Goal: Task Accomplishment & Management: Manage account settings

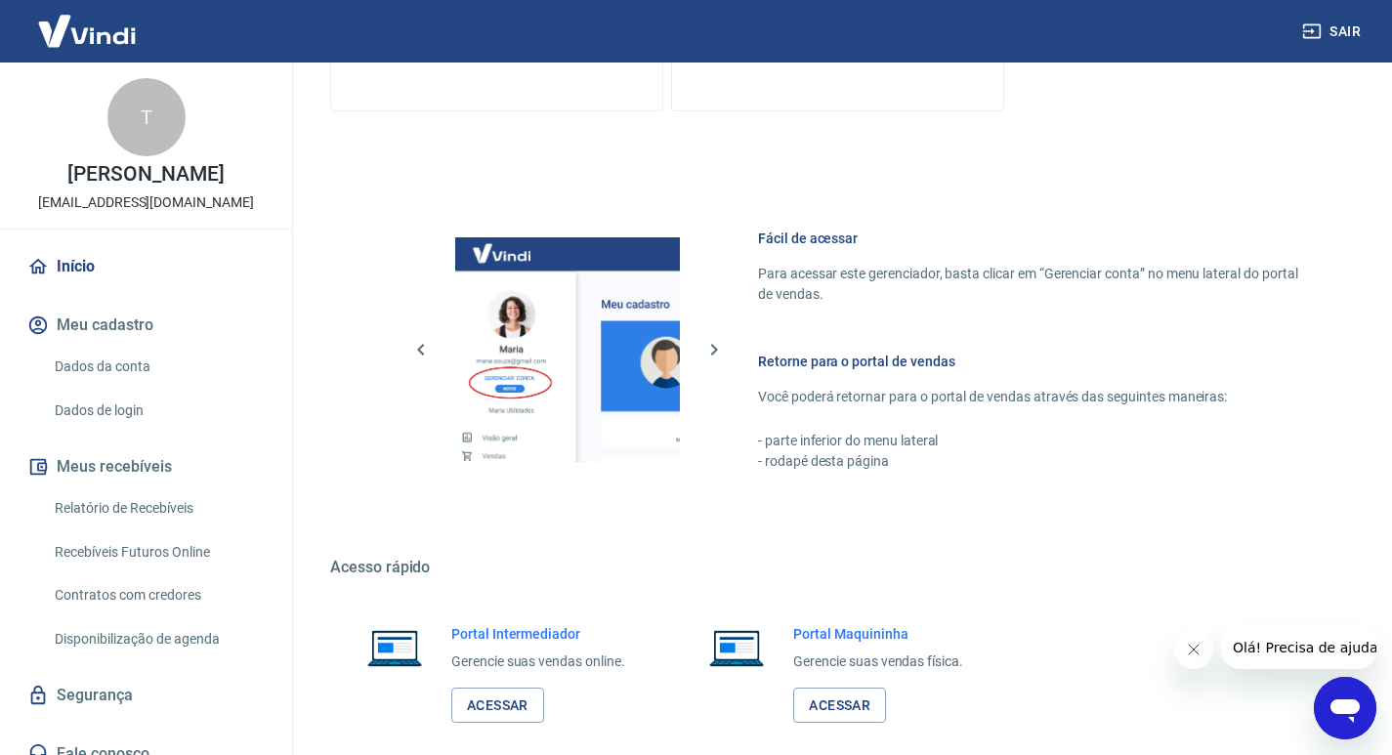
scroll to position [1009, 0]
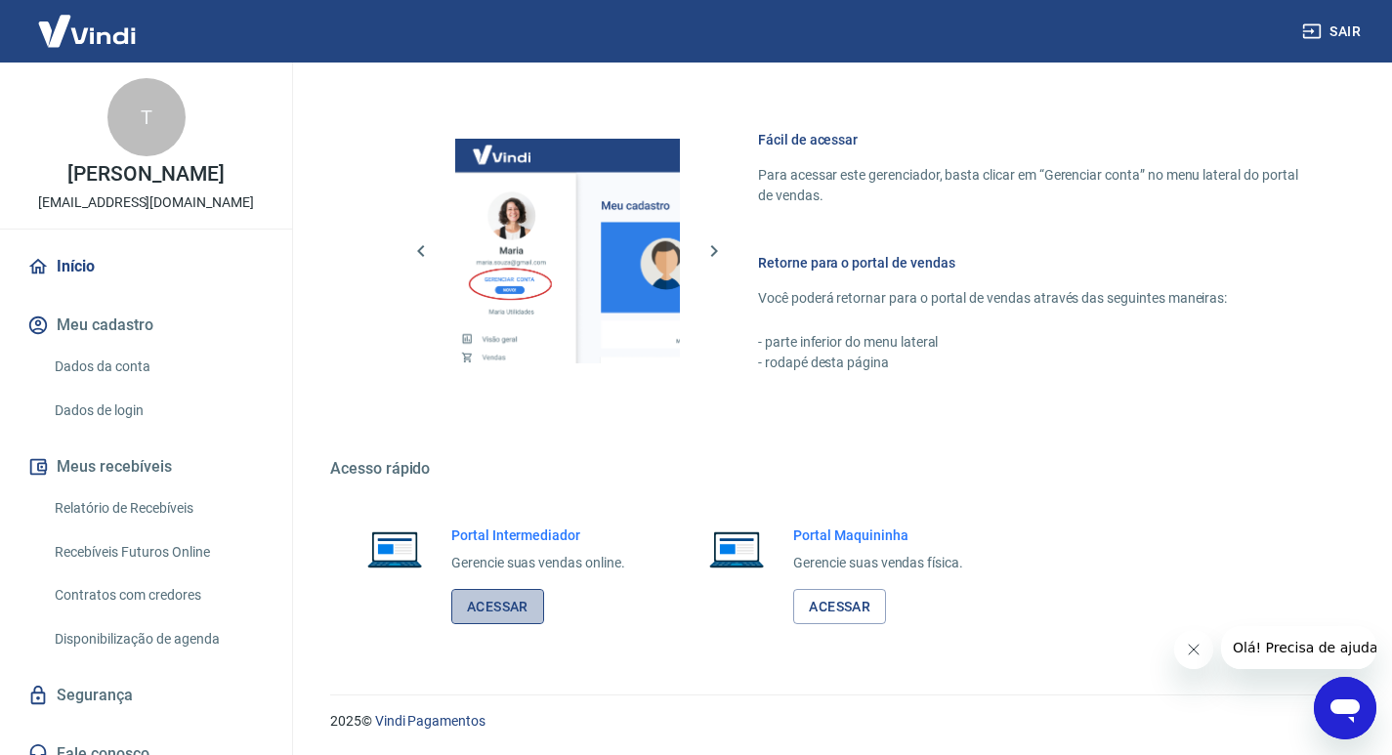
click at [489, 605] on link "Acessar" at bounding box center [497, 607] width 93 height 36
